Goal: Task Accomplishment & Management: Manage account settings

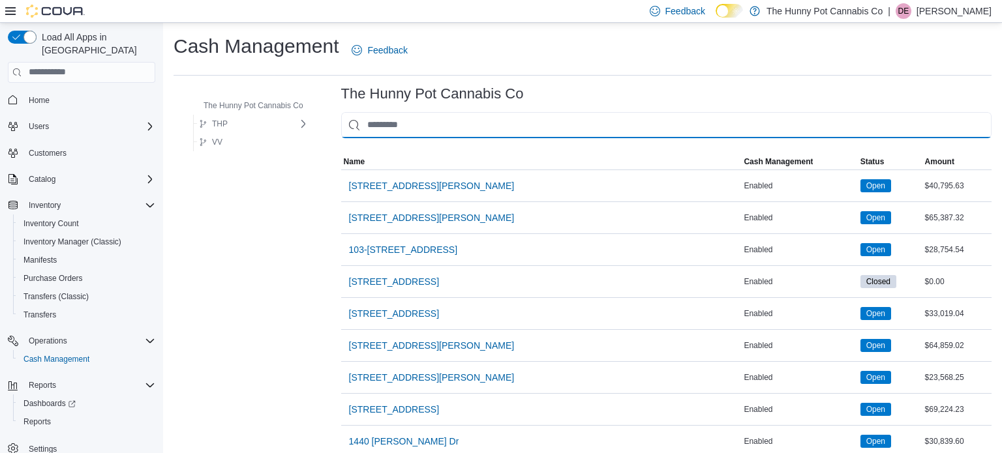
click at [494, 121] on input "This is a search bar. As you type, the results lower in the page will automatic…" at bounding box center [666, 125] width 650 height 26
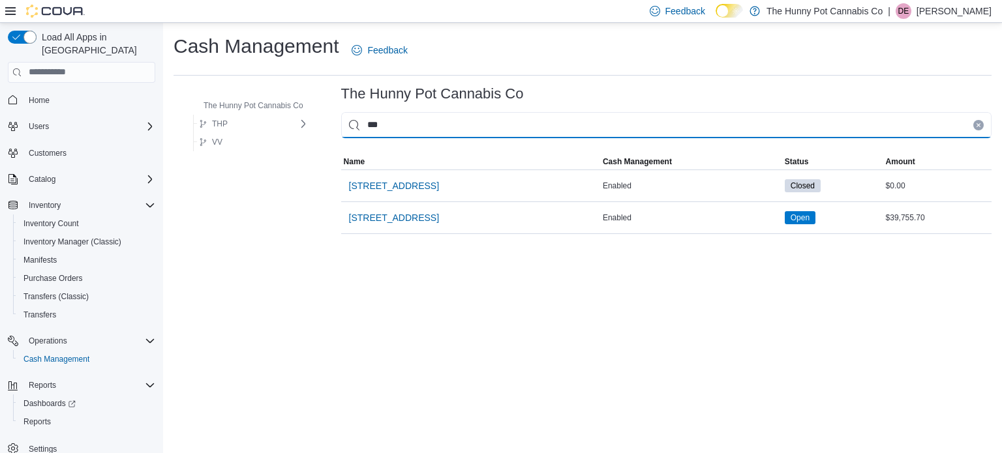
type input "****"
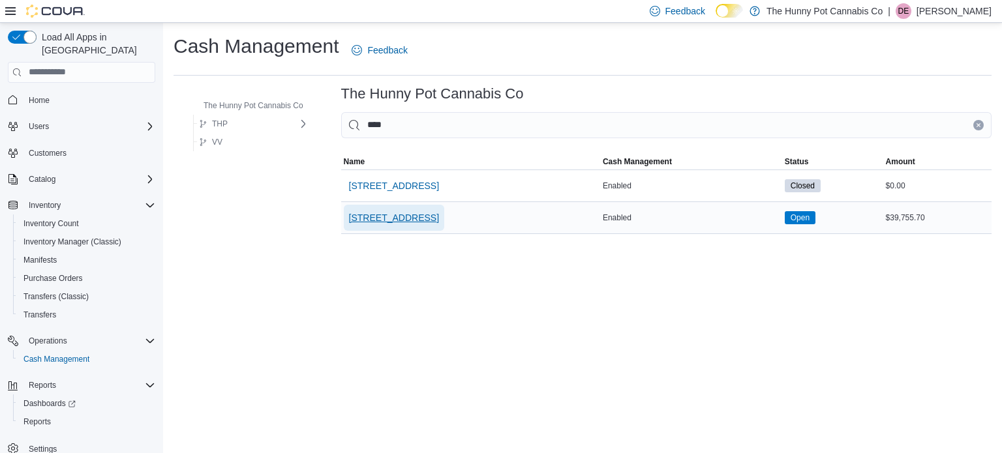
click at [398, 211] on span "[STREET_ADDRESS]" at bounding box center [394, 217] width 90 height 13
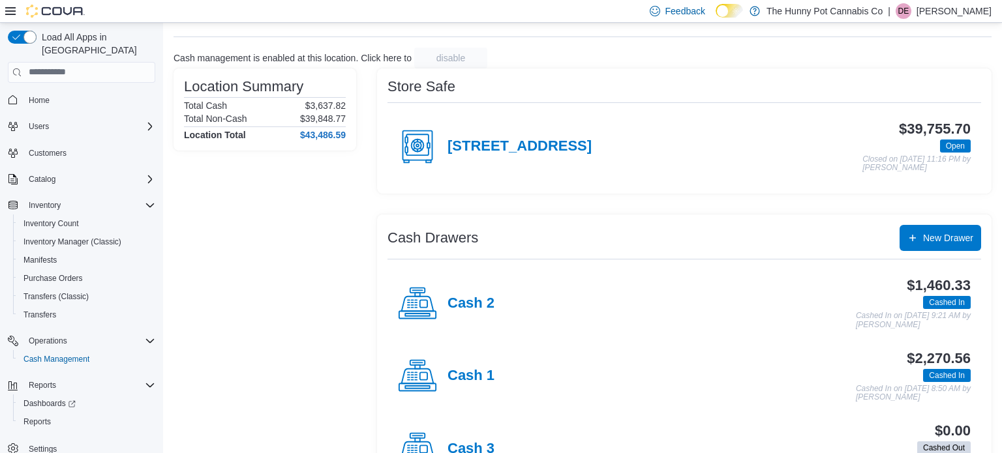
scroll to position [63, 0]
click at [464, 302] on h4 "Cash 2" at bounding box center [470, 303] width 47 height 17
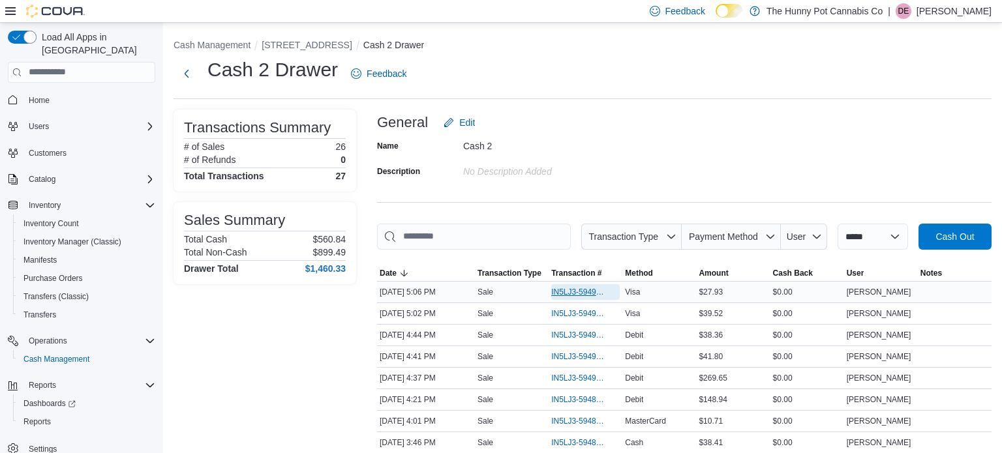
click at [566, 293] on span "IN5LJ3-5949264" at bounding box center [578, 292] width 55 height 10
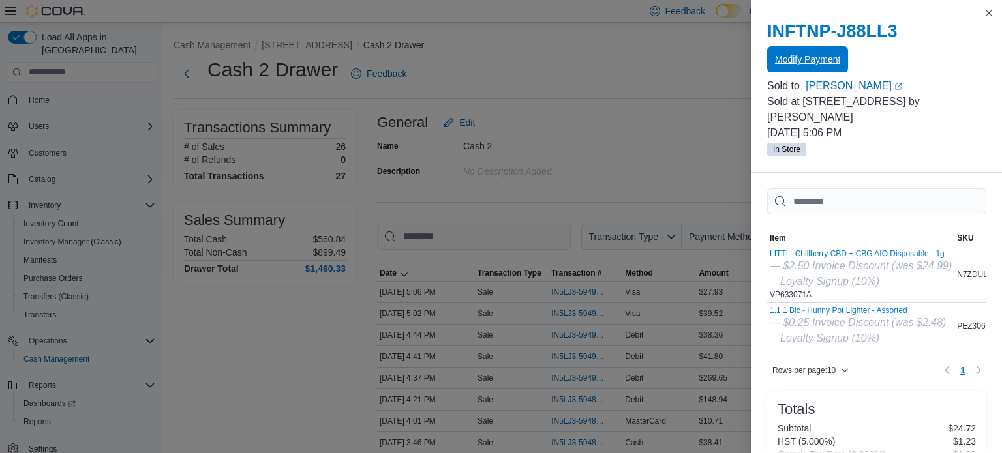
click at [817, 62] on span "Modify Payment" at bounding box center [807, 59] width 65 height 13
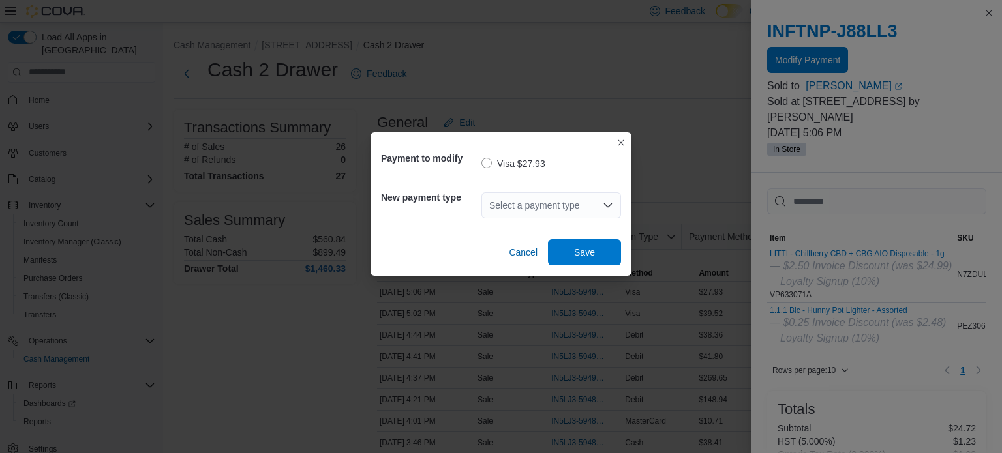
click at [600, 210] on div "Select a payment type" at bounding box center [551, 205] width 140 height 26
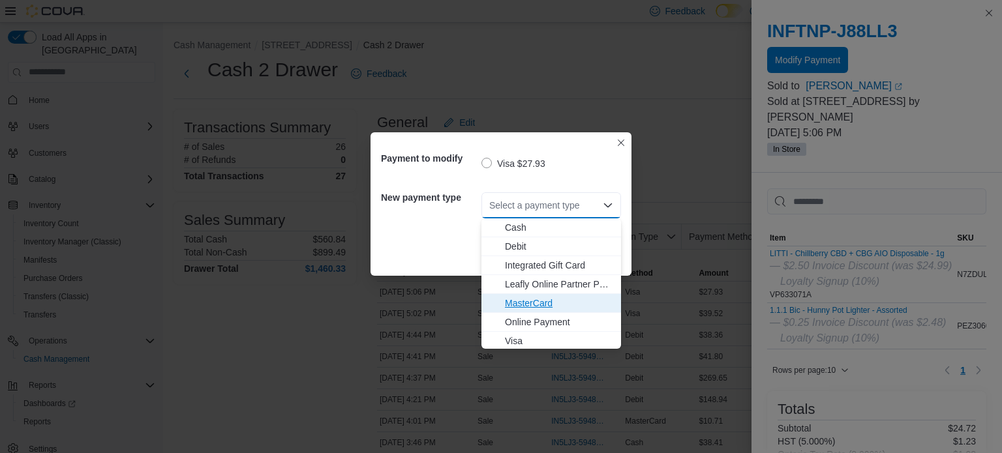
click at [522, 306] on span "MasterCard" at bounding box center [559, 303] width 108 height 13
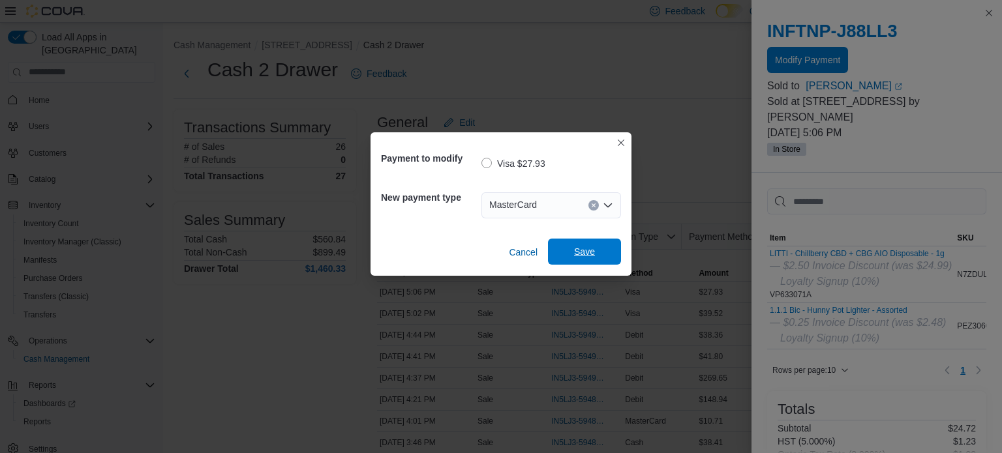
click at [609, 249] on span "Save" at bounding box center [584, 252] width 57 height 26
